Goal: Information Seeking & Learning: Learn about a topic

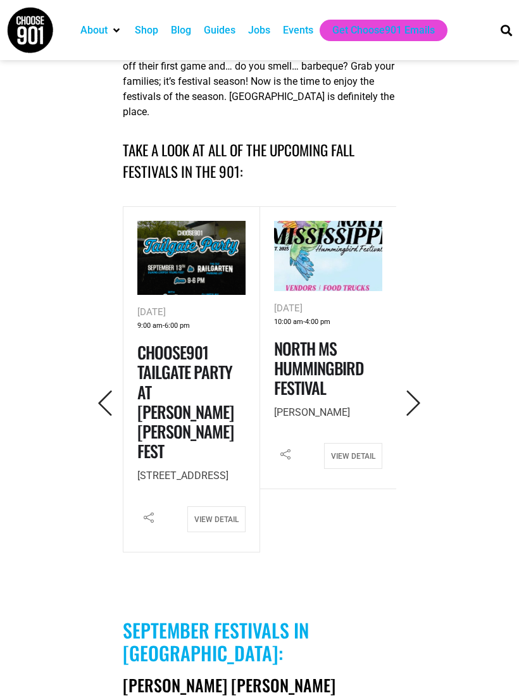
scroll to position [372, 0]
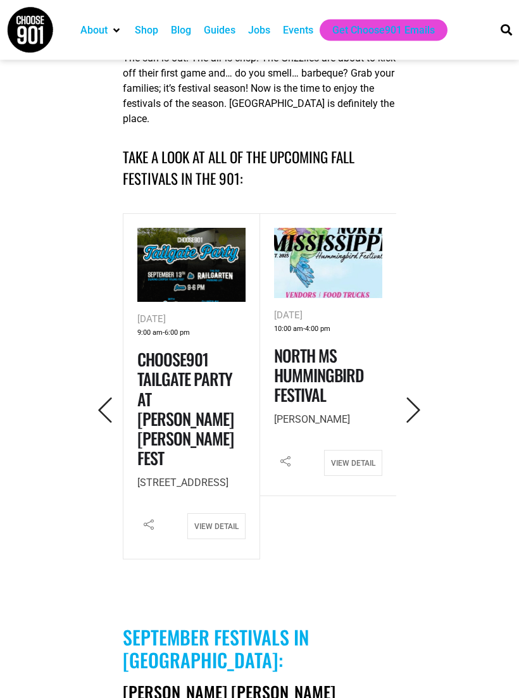
click at [414, 398] on icon "Next" at bounding box center [413, 411] width 26 height 26
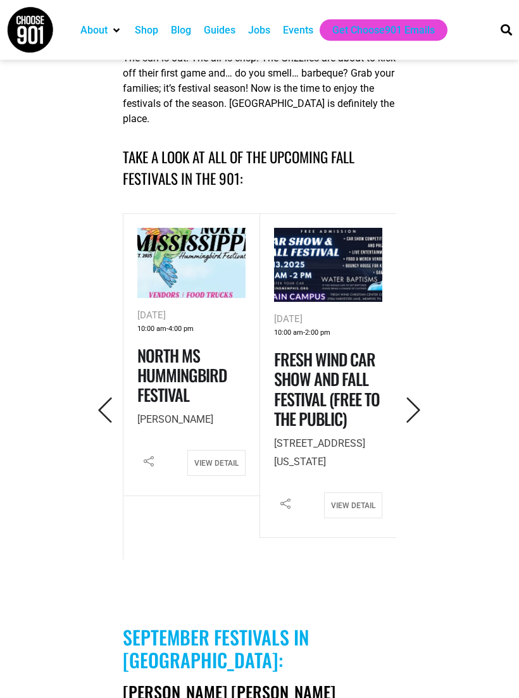
click at [420, 398] on icon "Next" at bounding box center [413, 411] width 26 height 26
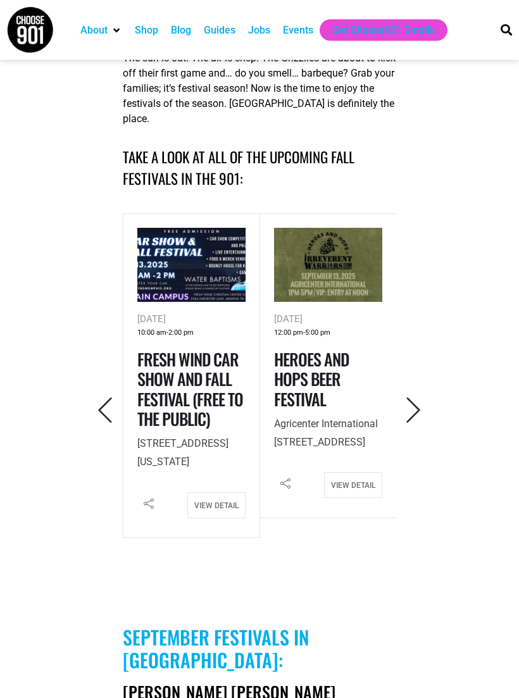
scroll to position [372, 0]
click at [417, 397] on icon "Next" at bounding box center [413, 410] width 26 height 26
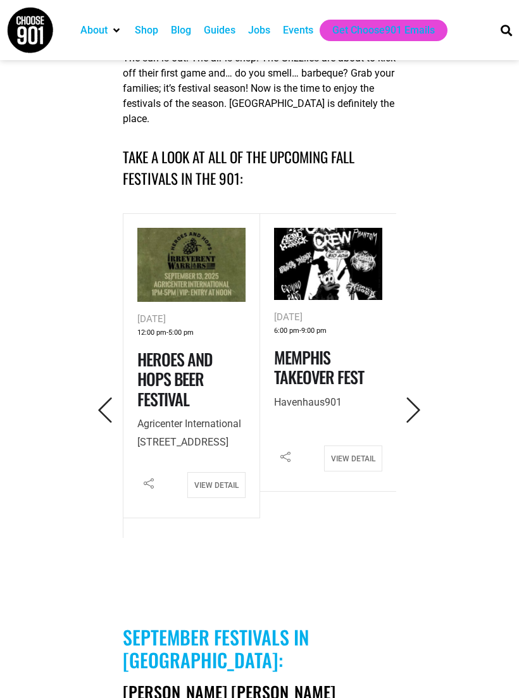
click at [418, 397] on icon "Next" at bounding box center [413, 410] width 26 height 26
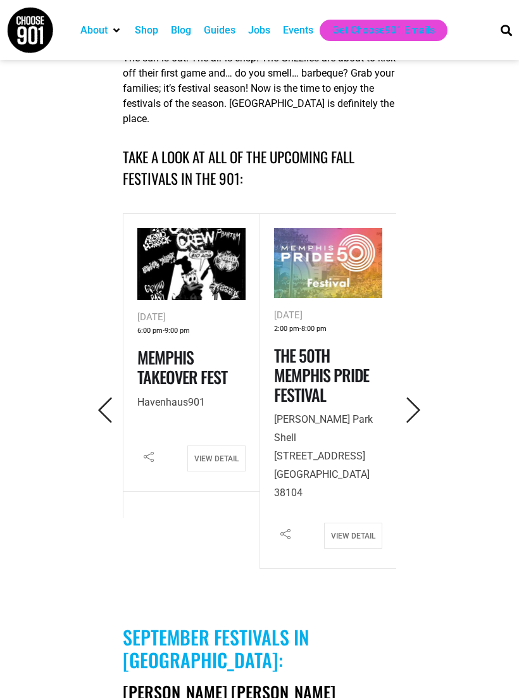
click at [415, 397] on icon "Next" at bounding box center [413, 410] width 26 height 26
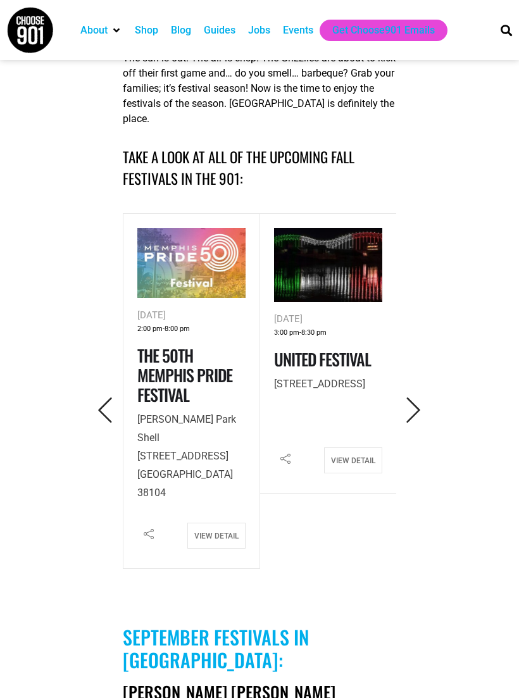
click at [417, 397] on icon "Next" at bounding box center [413, 410] width 26 height 26
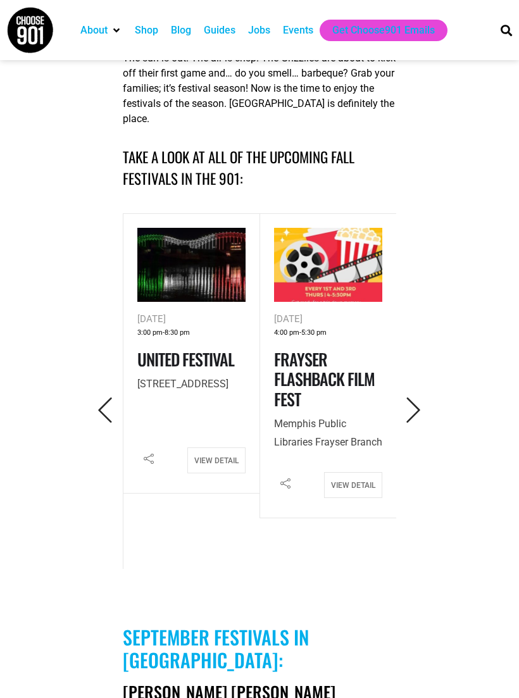
click at [416, 397] on icon "Next" at bounding box center [413, 410] width 26 height 26
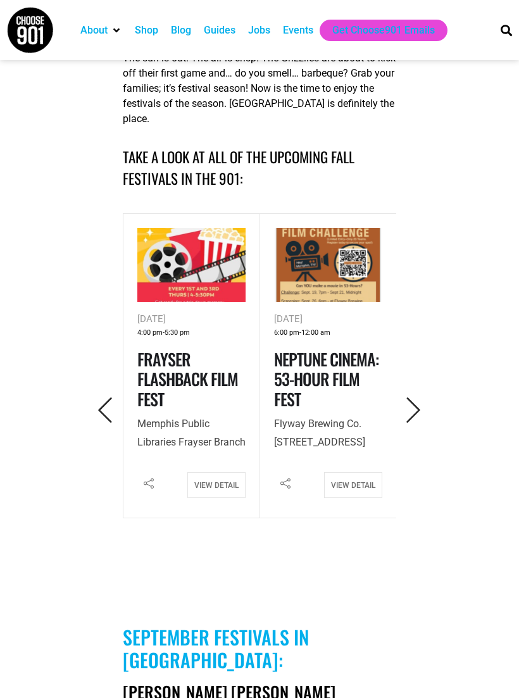
click at [418, 397] on icon "Next" at bounding box center [413, 410] width 26 height 26
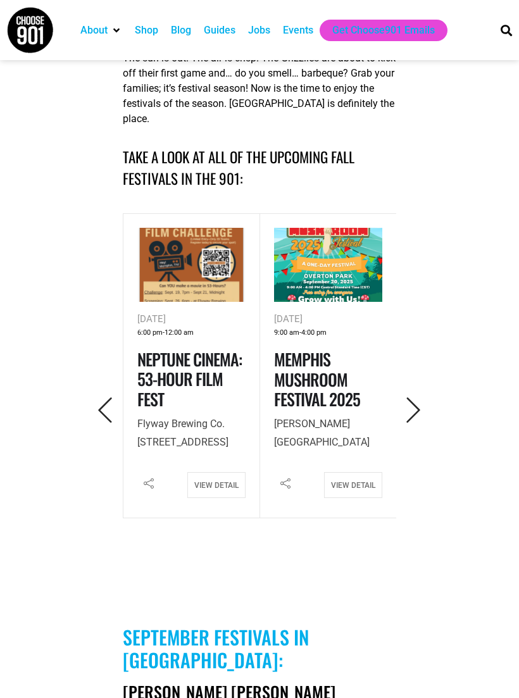
click at [419, 397] on icon "Next" at bounding box center [413, 410] width 26 height 26
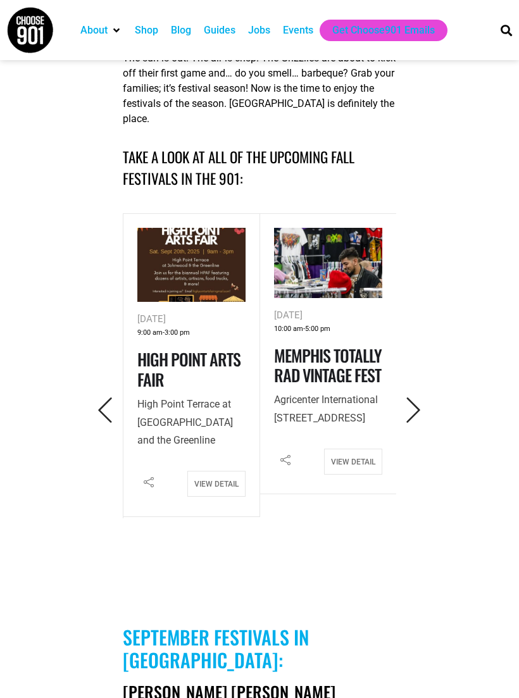
click at [417, 397] on icon "Next" at bounding box center [413, 410] width 26 height 26
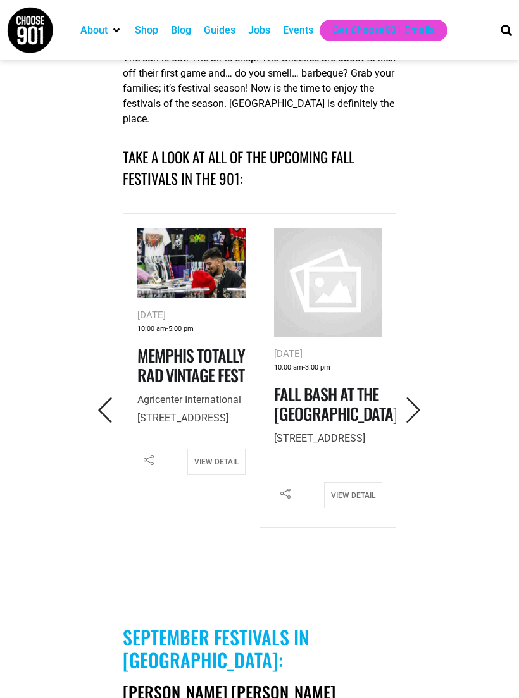
click at [417, 397] on icon "Next" at bounding box center [413, 410] width 26 height 26
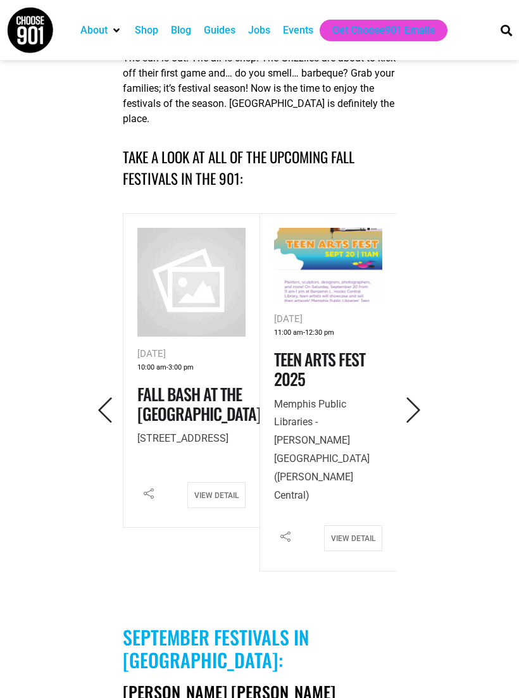
click at [415, 397] on icon "Next" at bounding box center [413, 410] width 26 height 26
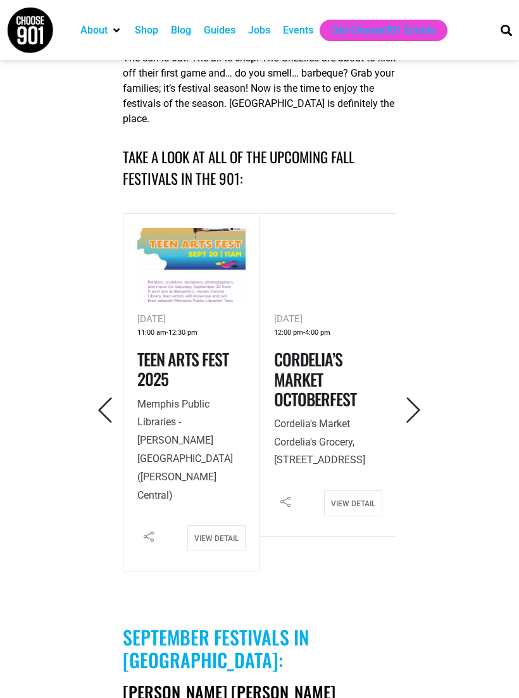
click at [415, 397] on icon "Next" at bounding box center [413, 410] width 26 height 26
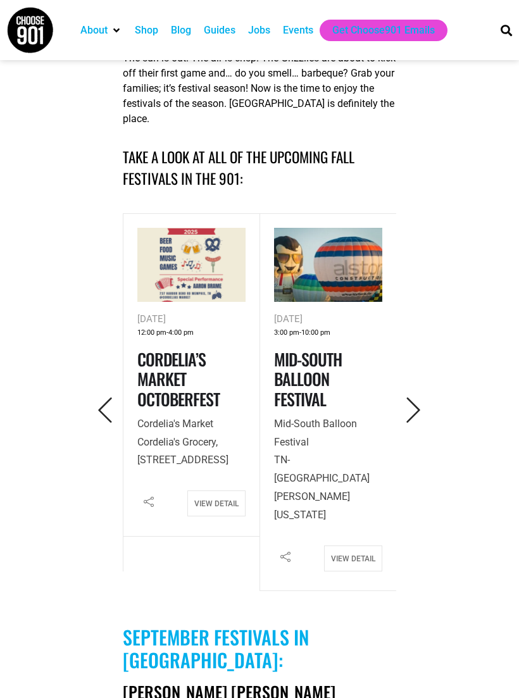
click at [417, 397] on icon "Next" at bounding box center [413, 410] width 26 height 26
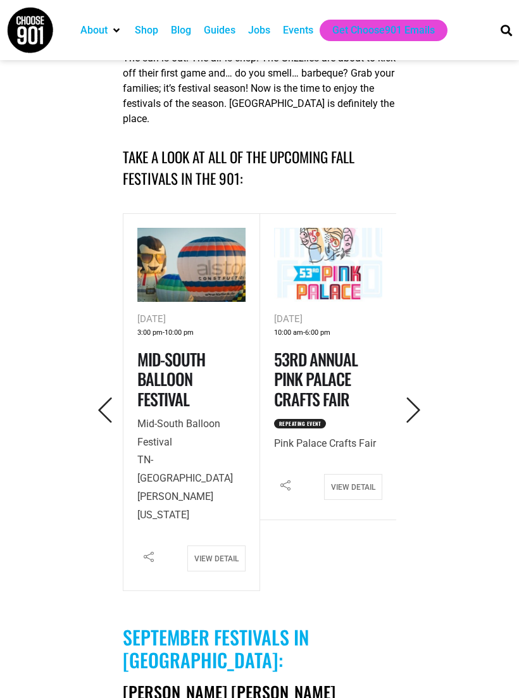
click at [417, 397] on icon "Next" at bounding box center [413, 410] width 26 height 26
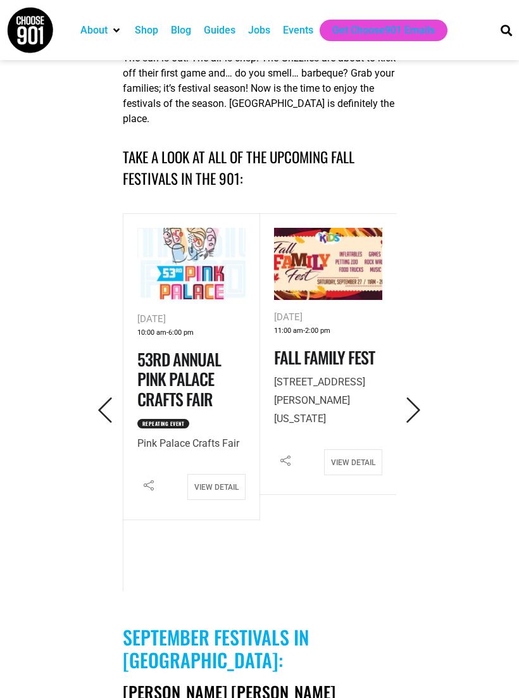
click at [418, 397] on icon "Next" at bounding box center [413, 410] width 26 height 26
click at [419, 397] on icon "Next" at bounding box center [413, 410] width 26 height 26
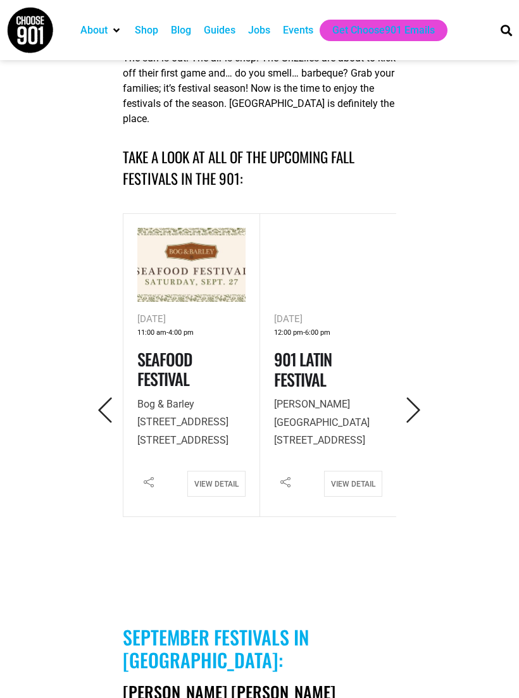
click at [419, 397] on icon "Next" at bounding box center [413, 410] width 26 height 26
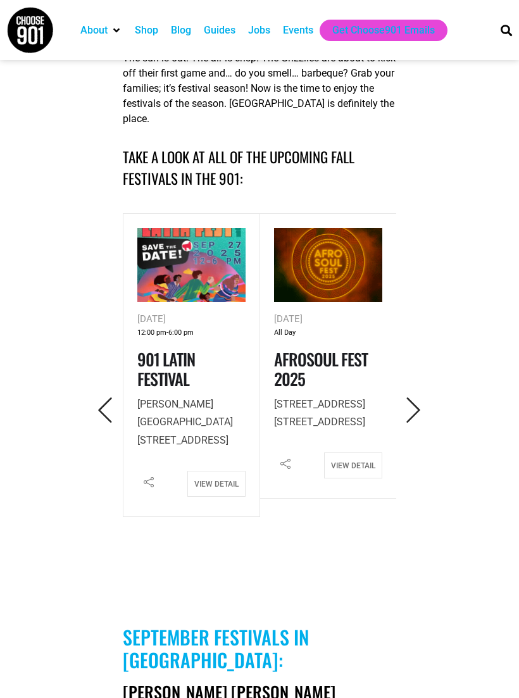
click at [419, 398] on icon "Next" at bounding box center [413, 410] width 26 height 26
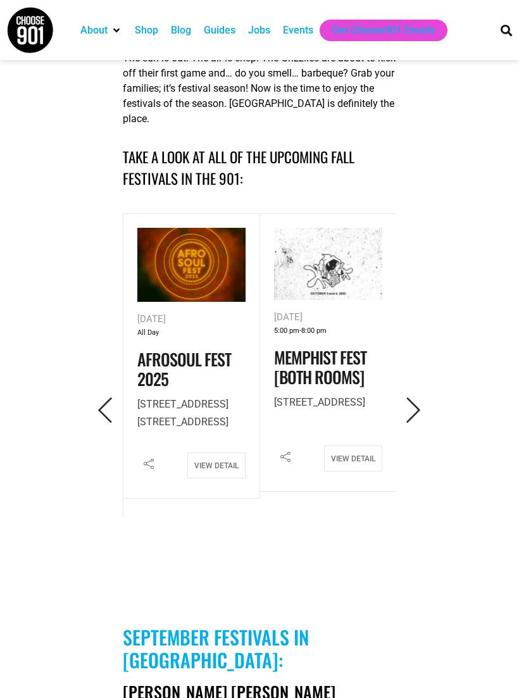
click at [419, 398] on icon "Next" at bounding box center [413, 410] width 26 height 26
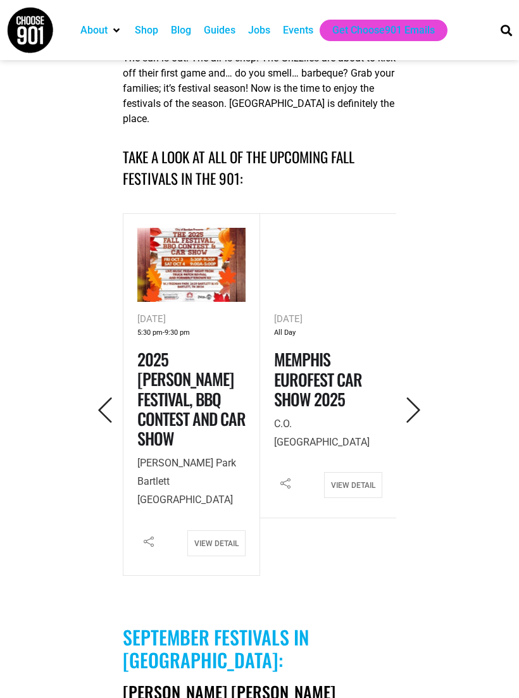
click at [419, 398] on icon "Next" at bounding box center [413, 410] width 26 height 26
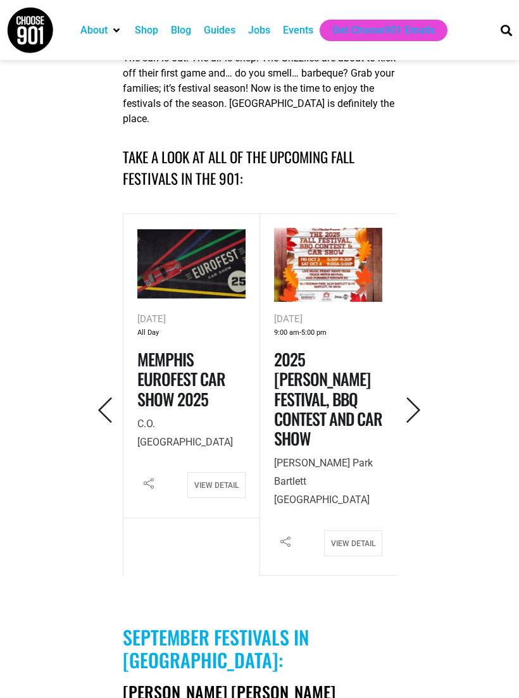
click at [418, 397] on icon "Next" at bounding box center [413, 410] width 26 height 26
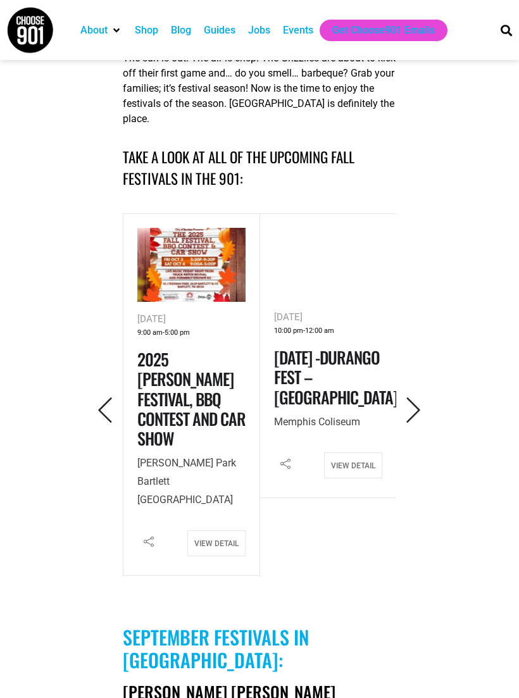
click at [416, 398] on icon "Next" at bounding box center [413, 410] width 26 height 26
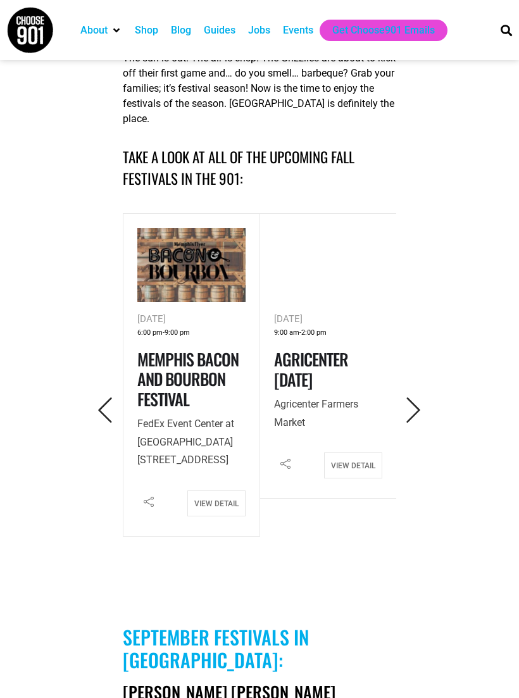
click at [416, 398] on icon "Next" at bounding box center [413, 410] width 26 height 26
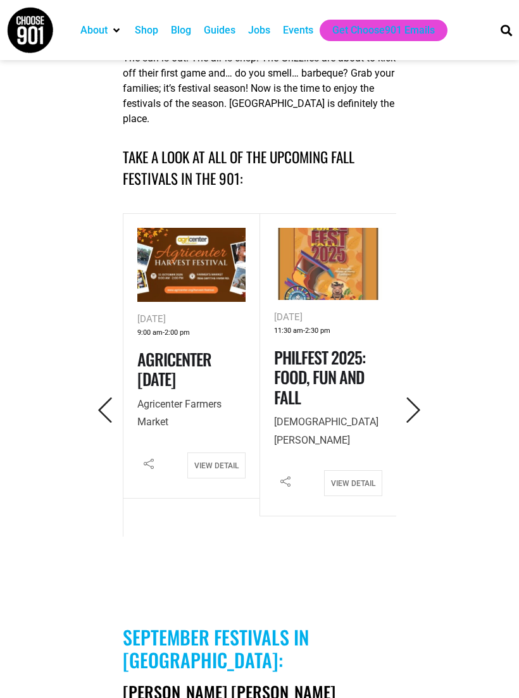
click at [416, 398] on icon "Next" at bounding box center [413, 410] width 26 height 26
click at [417, 399] on icon "Next" at bounding box center [413, 410] width 26 height 26
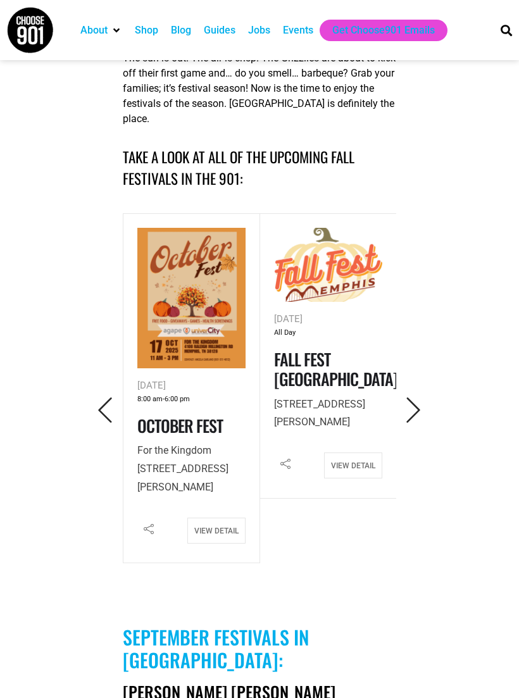
click at [104, 397] on icon "Previous" at bounding box center [105, 410] width 26 height 26
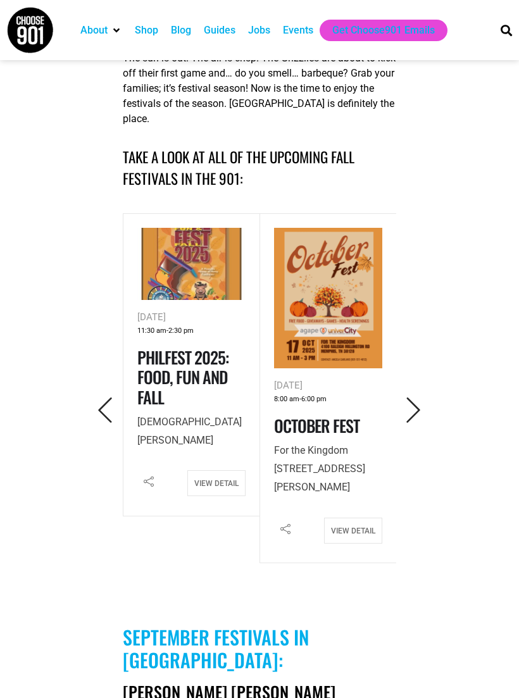
click at [100, 397] on icon "Previous" at bounding box center [105, 410] width 26 height 26
click at [409, 405] on icon "Next" at bounding box center [413, 410] width 26 height 26
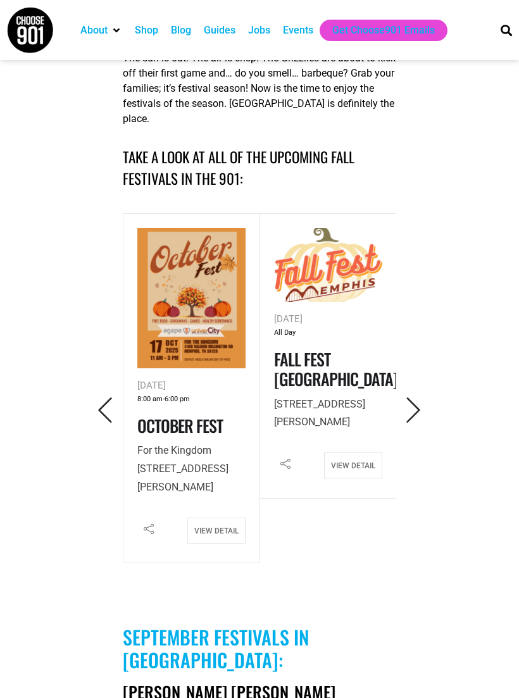
click at [407, 403] on icon "Next" at bounding box center [413, 410] width 26 height 26
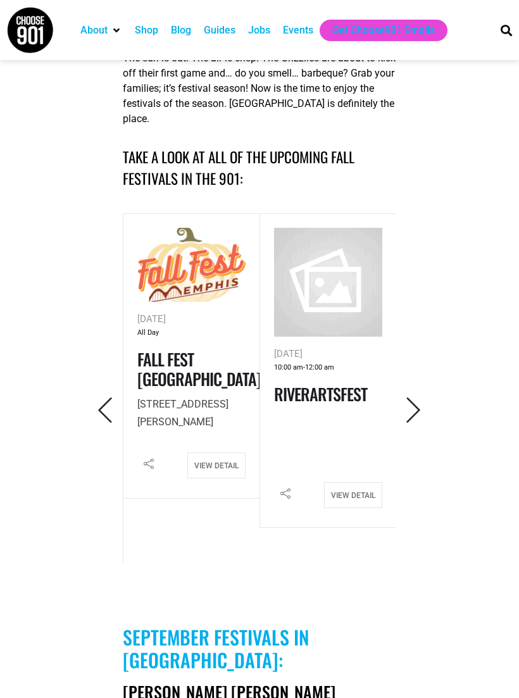
click at [403, 409] on icon "Next" at bounding box center [413, 410] width 26 height 26
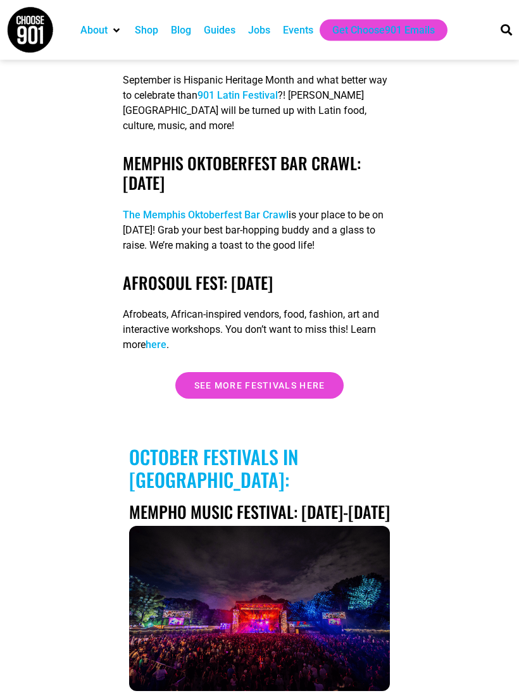
scroll to position [2224, 0]
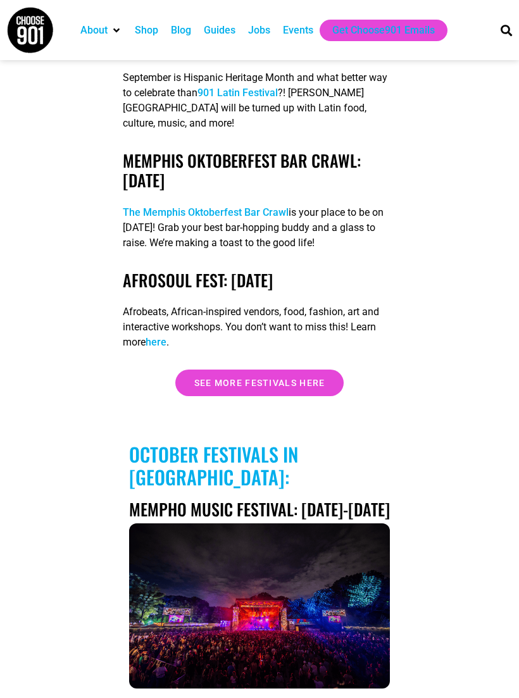
click at [291, 387] on span "See more festivals here" at bounding box center [259, 382] width 131 height 9
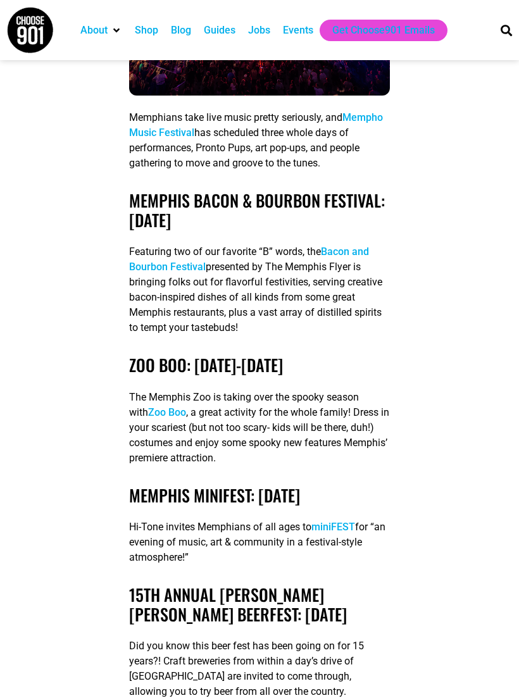
scroll to position [2816, 0]
click at [283, 378] on link "zoo boo: [DATE]-[DATE]" at bounding box center [206, 365] width 154 height 25
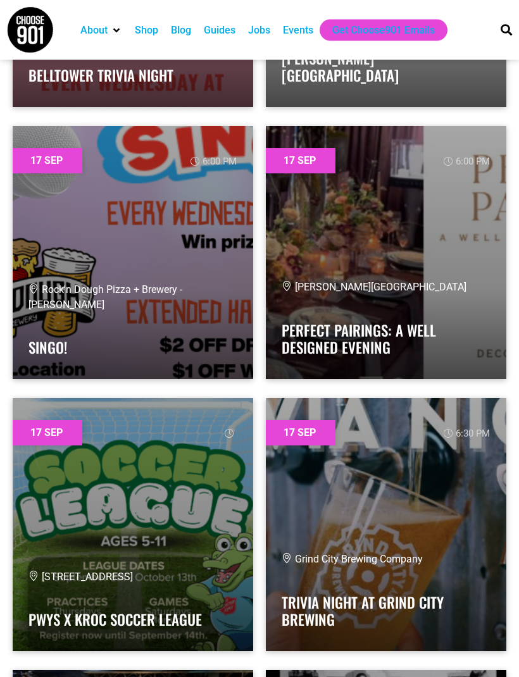
scroll to position [34370, 0]
